Goal: Task Accomplishment & Management: Manage account settings

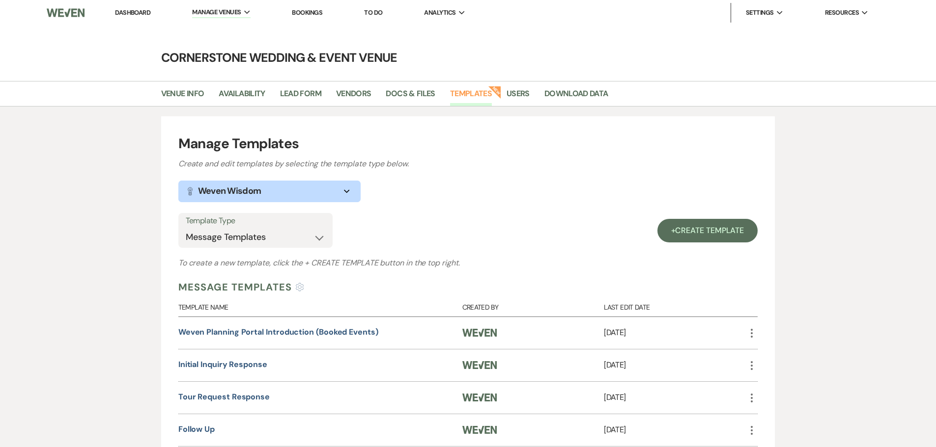
click at [147, 13] on link "Dashboard" at bounding box center [132, 12] width 35 height 8
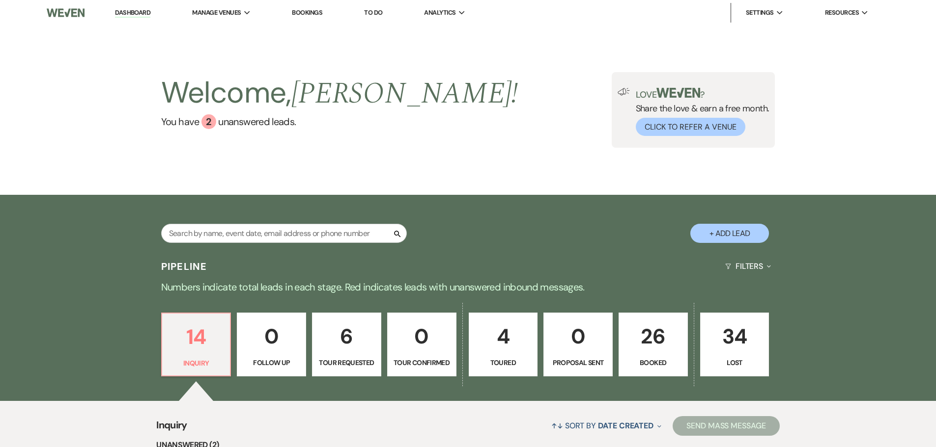
click at [668, 348] on p "26" at bounding box center [653, 336] width 56 height 33
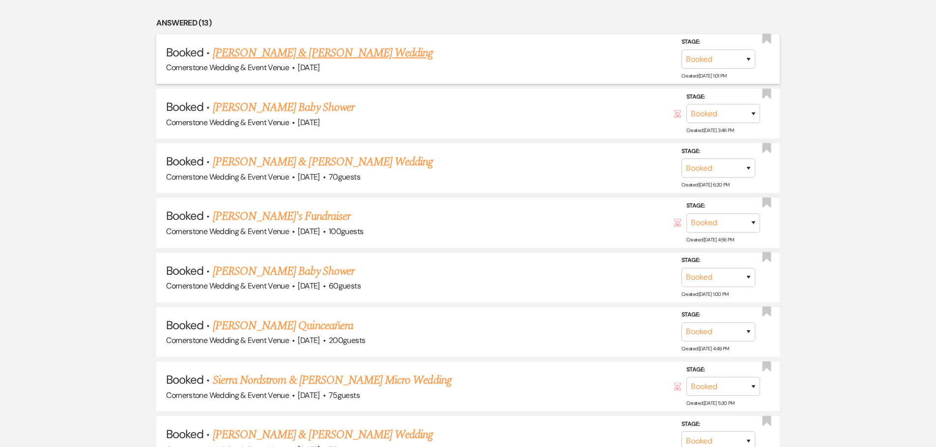
scroll to position [491, 0]
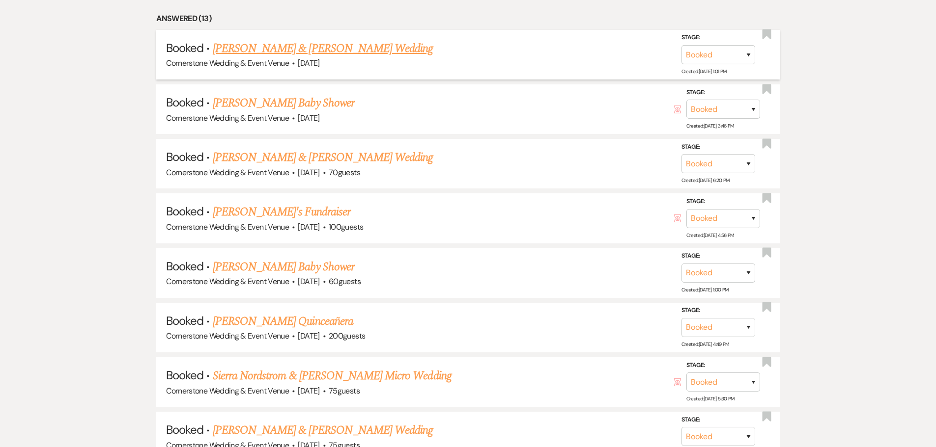
click at [383, 53] on link "[PERSON_NAME] & [PERSON_NAME] Wedding" at bounding box center [323, 49] width 220 height 18
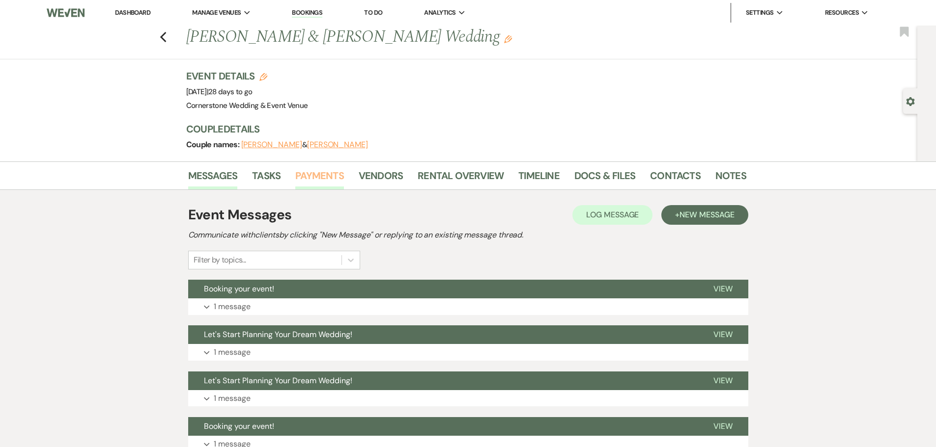
click at [305, 171] on link "Payments" at bounding box center [319, 179] width 49 height 22
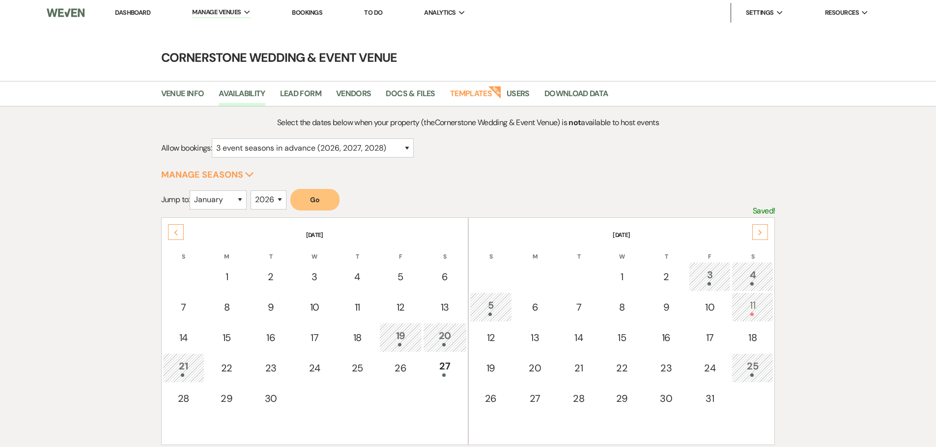
select select "3"
select select "2026"
drag, startPoint x: 128, startPoint y: 9, endPoint x: 159, endPoint y: 15, distance: 31.0
click at [128, 9] on link "Dashboard" at bounding box center [132, 12] width 35 height 8
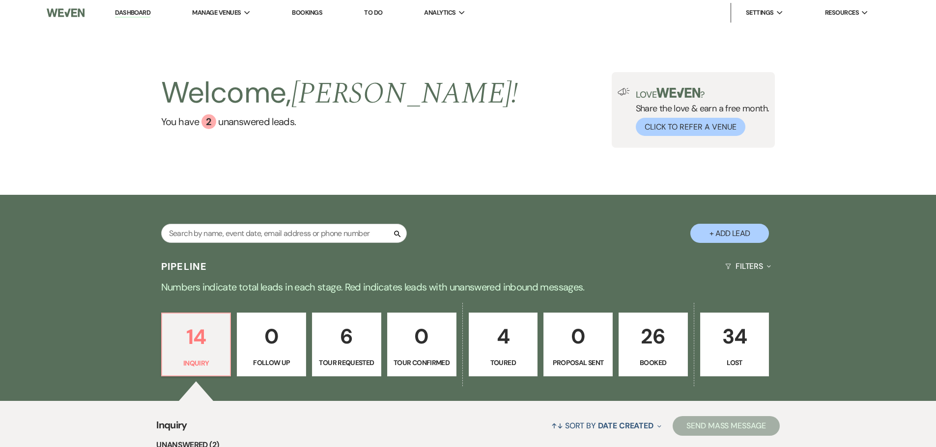
click at [649, 302] on div "14 Inquiry 0 Follow Up 6 Tour Requested 0 Tour Confirmed 4 Toured 0 Proposal Se…" at bounding box center [467, 351] width 707 height 100
click at [639, 323] on p "26" at bounding box center [653, 336] width 56 height 33
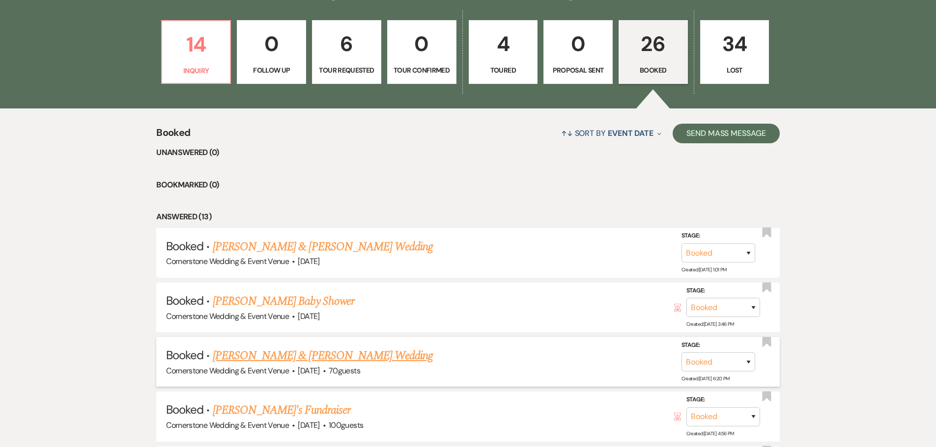
scroll to position [442, 0]
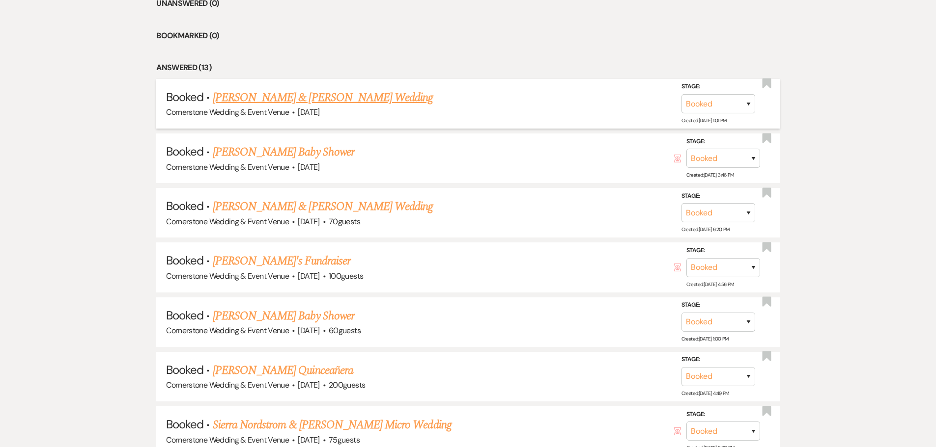
click at [321, 95] on link "[PERSON_NAME] & [PERSON_NAME] Wedding" at bounding box center [323, 98] width 220 height 18
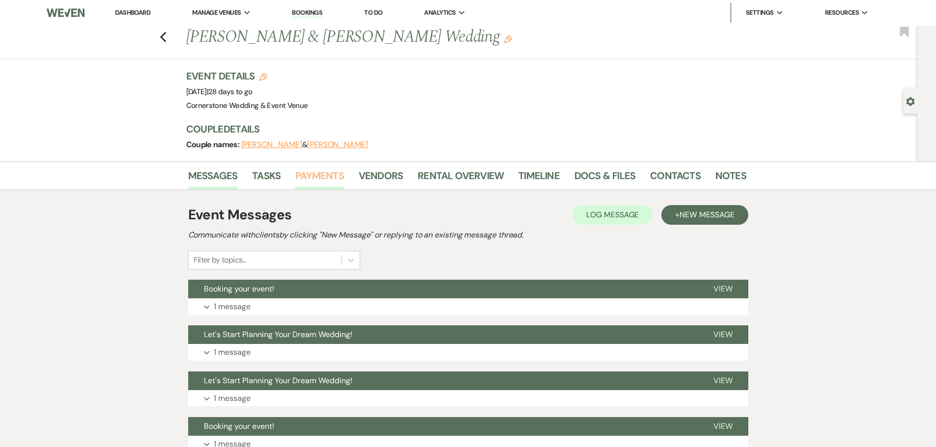
click at [334, 176] on link "Payments" at bounding box center [319, 179] width 49 height 22
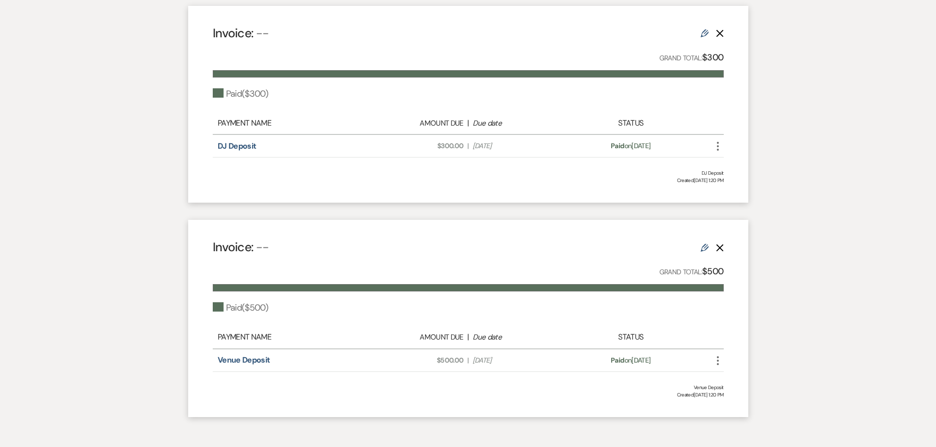
scroll to position [323, 0]
